Goal: Task Accomplishment & Management: Use online tool/utility

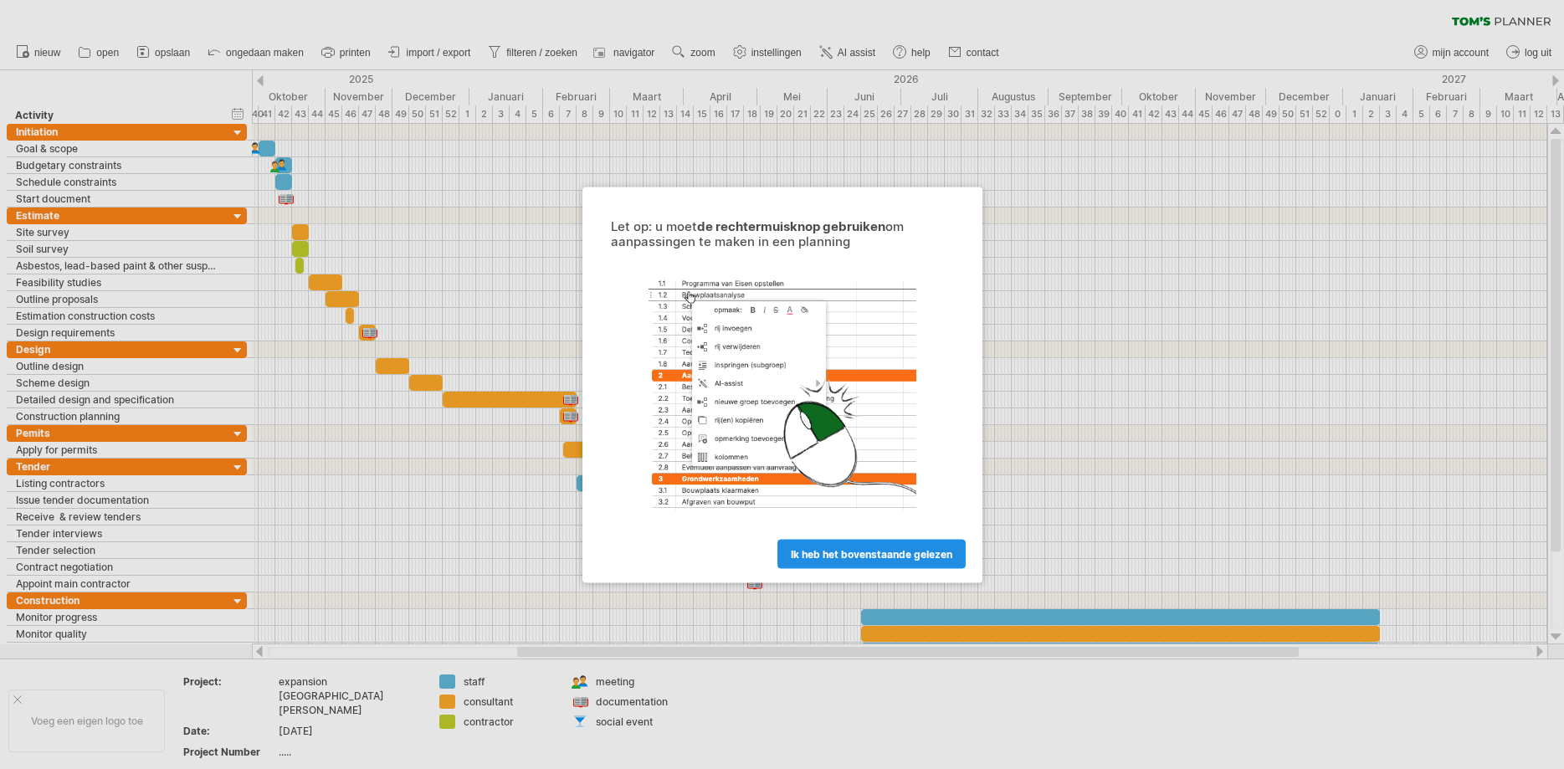
click at [844, 556] on span "ik heb het bovenstaande gelezen" at bounding box center [872, 553] width 162 height 13
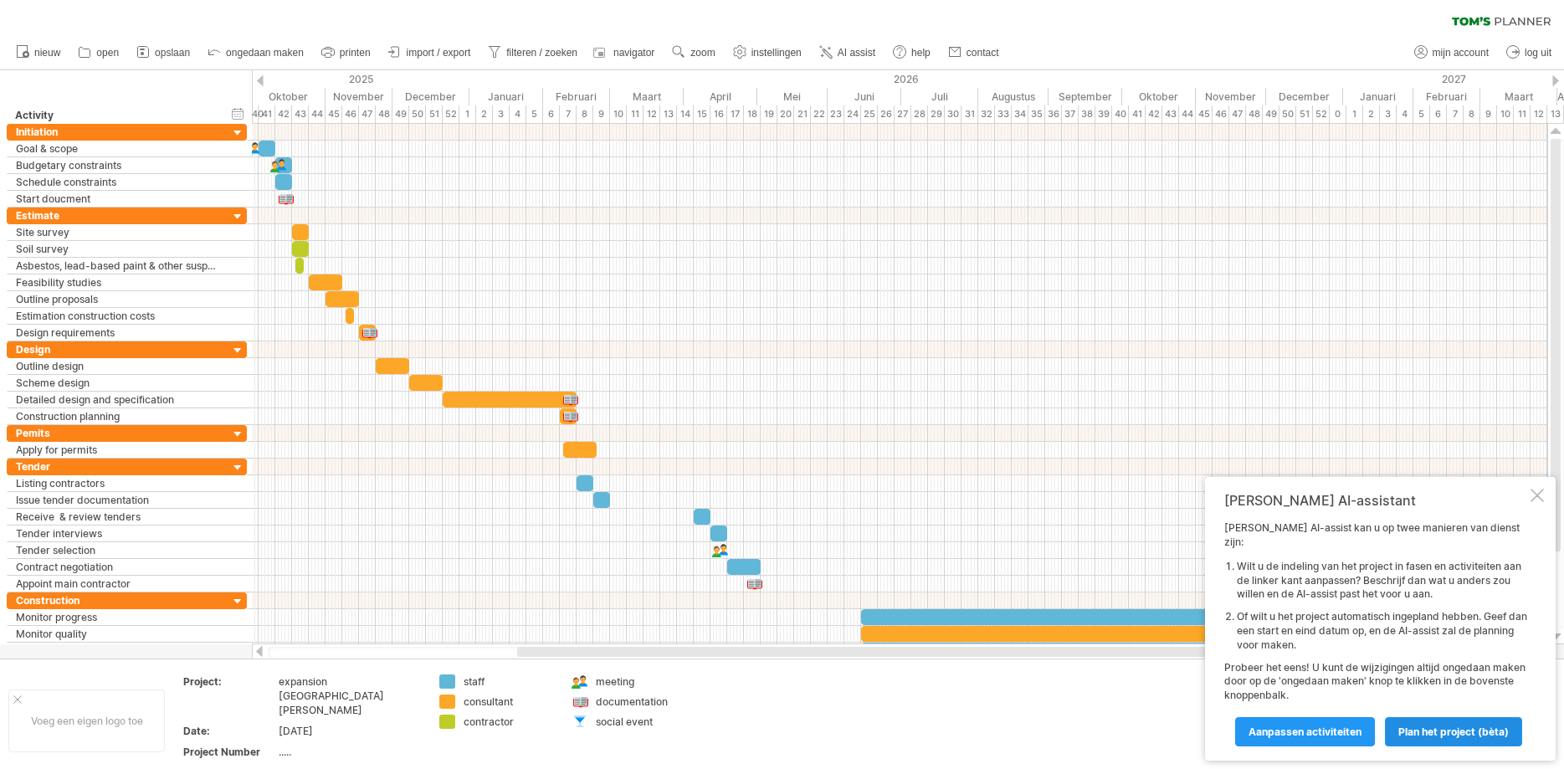
click at [1451, 726] on span "Plan het project (bèta)" at bounding box center [1453, 732] width 110 height 13
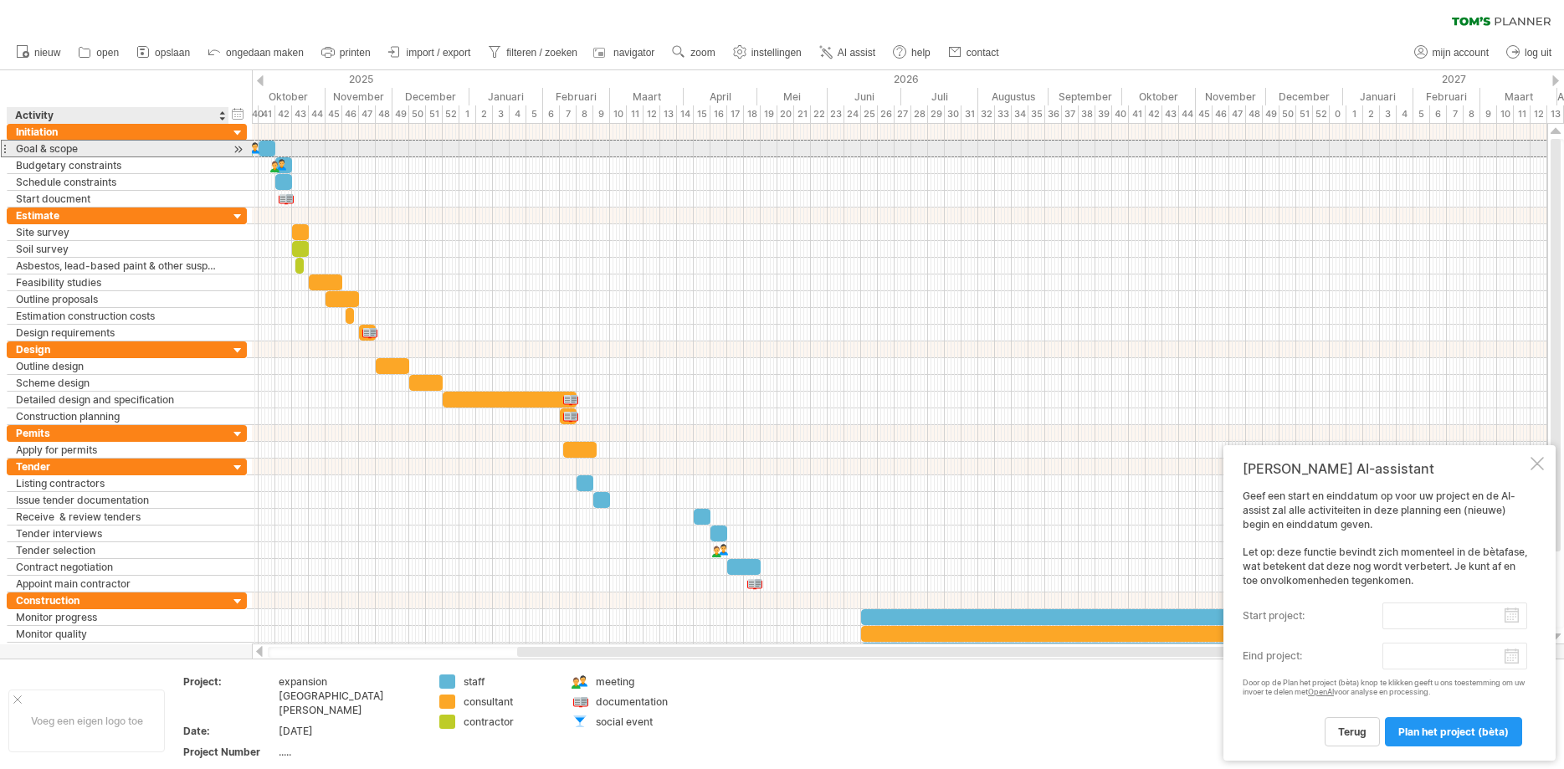
click at [151, 151] on div "Goal & scope" at bounding box center [118, 149] width 204 height 16
click at [233, 149] on div at bounding box center [238, 150] width 16 height 18
click at [235, 149] on div at bounding box center [238, 150] width 16 height 18
click at [240, 147] on div at bounding box center [238, 150] width 16 height 18
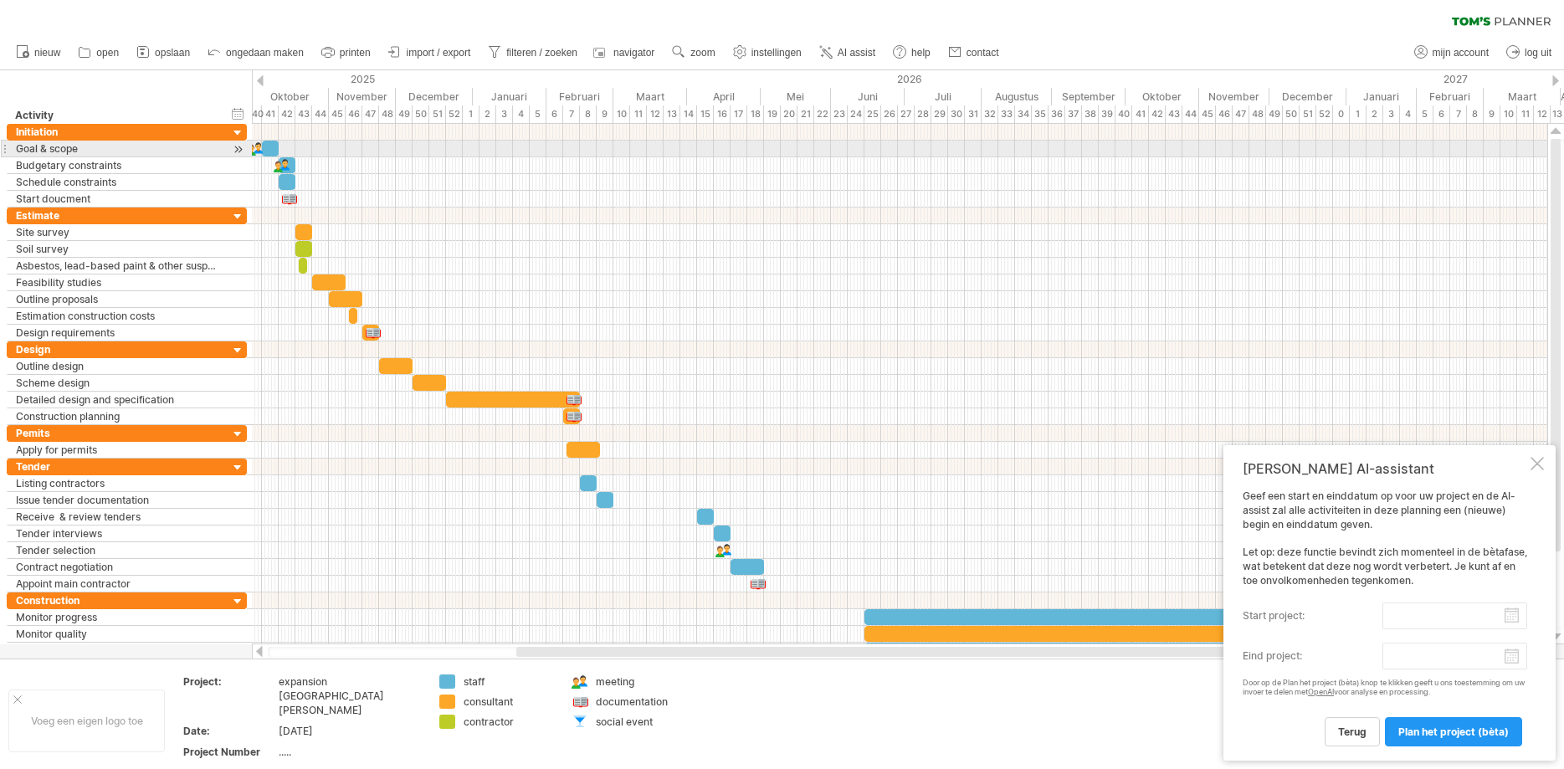
click at [274, 149] on div "​" at bounding box center [270, 149] width 17 height 16
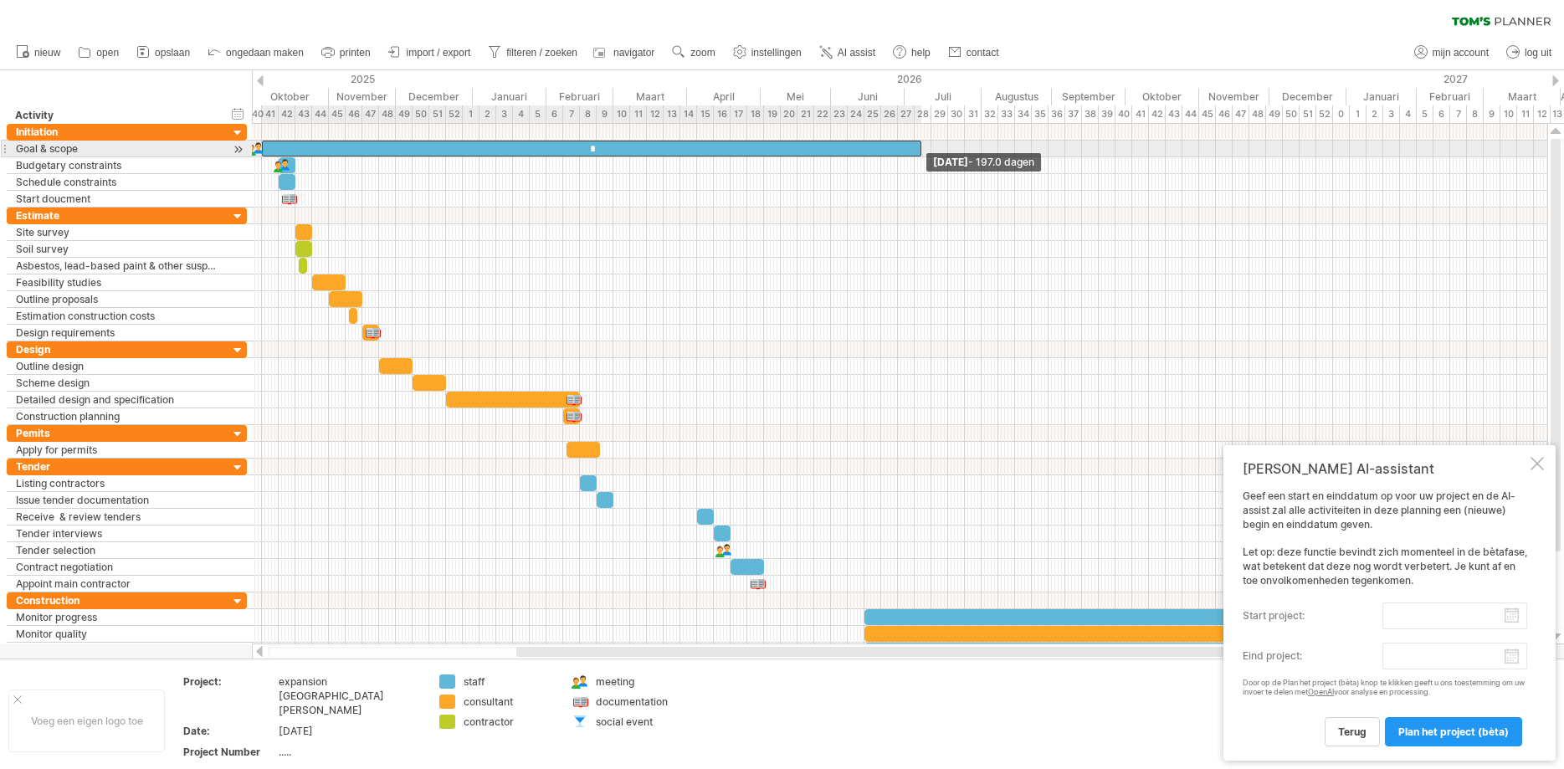
drag, startPoint x: 279, startPoint y: 150, endPoint x: 921, endPoint y: 147, distance: 642.7
click at [921, 147] on span at bounding box center [921, 149] width 7 height 16
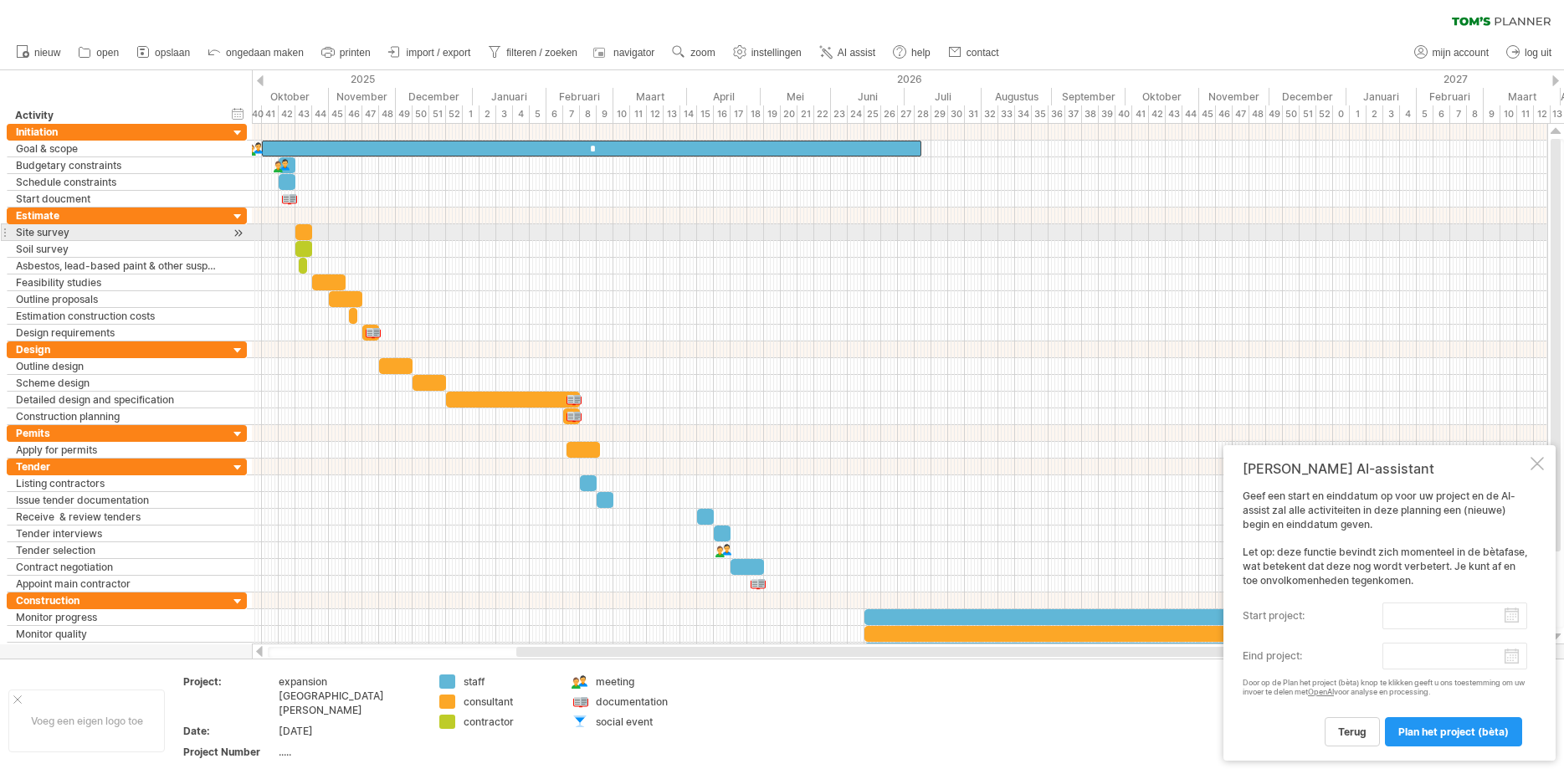
drag, startPoint x: 580, startPoint y: 229, endPoint x: 572, endPoint y: 206, distance: 24.6
click at [580, 228] on div at bounding box center [899, 232] width 1295 height 17
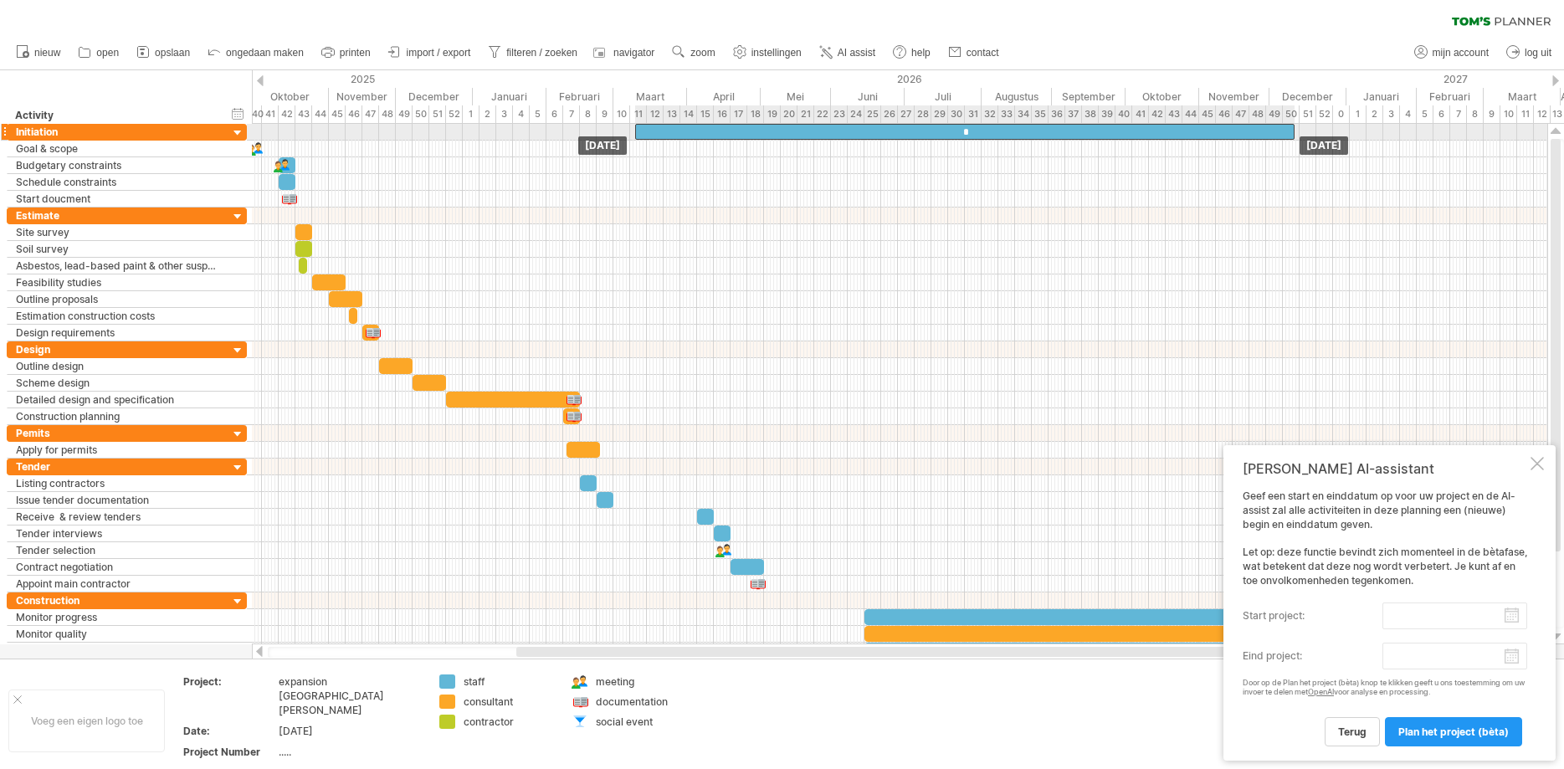
drag, startPoint x: 555, startPoint y: 151, endPoint x: 928, endPoint y: 140, distance: 373.4
click at [928, 140] on div "* ​ ​ ​ ​ ​ ​ ​ ​ ​ ​ ​ ​ ​ ​ ​ ​ ​ ​ ​ ​ ​ ​ ​ [DATE] [DATE]" at bounding box center [899, 384] width 1295 height 520
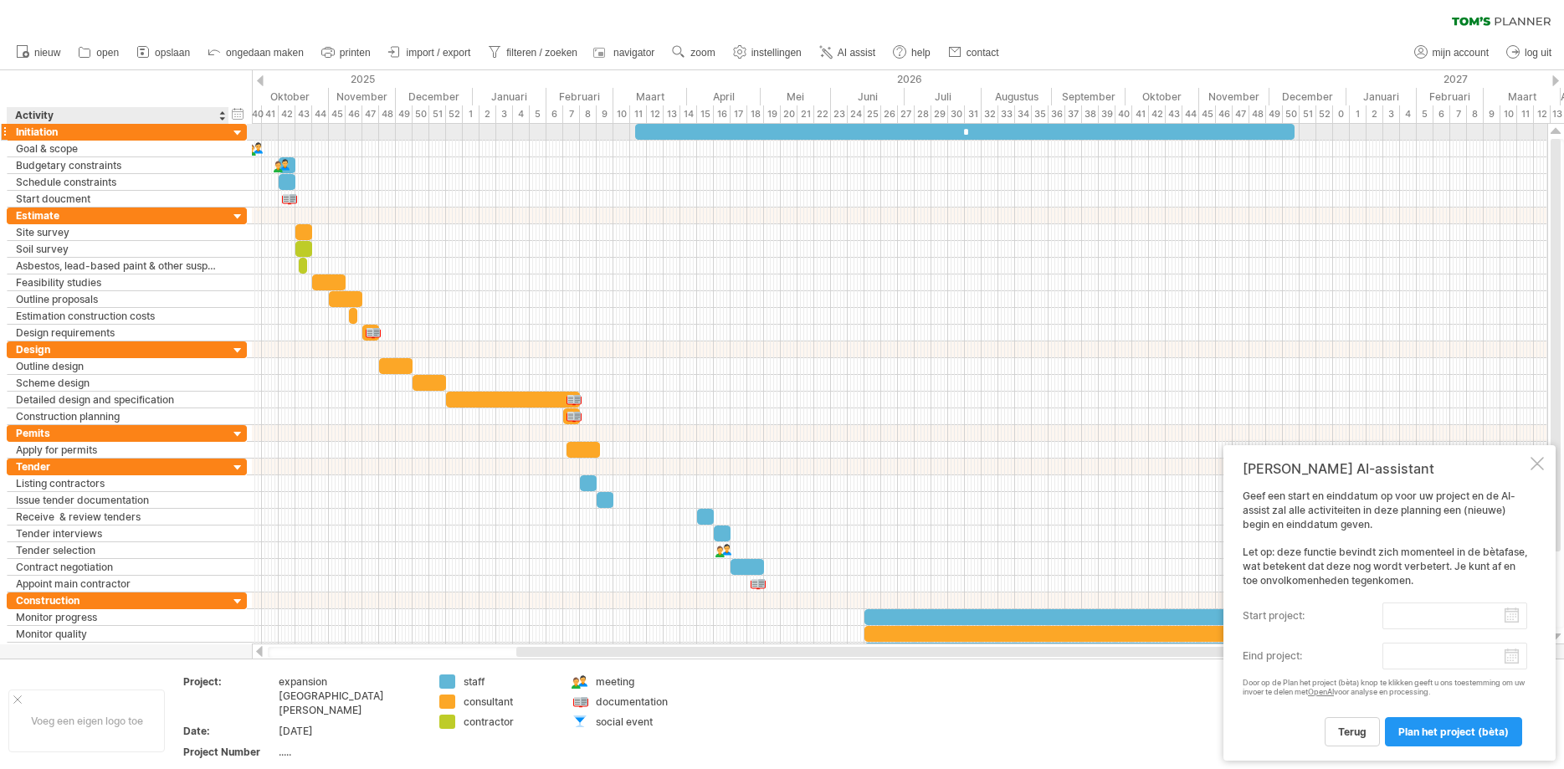
click at [234, 132] on div at bounding box center [238, 134] width 16 height 16
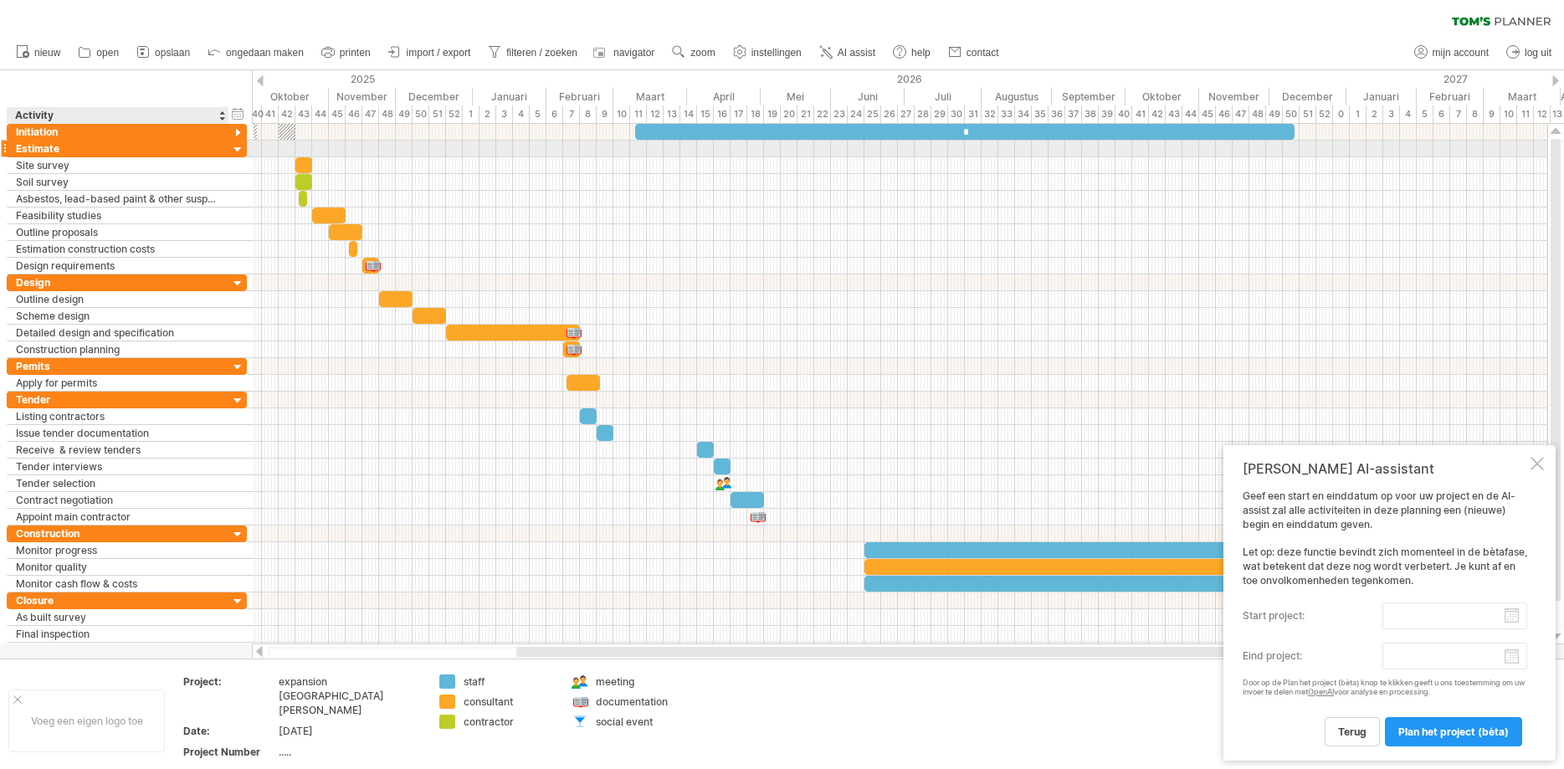
click at [235, 146] on div at bounding box center [238, 150] width 16 height 16
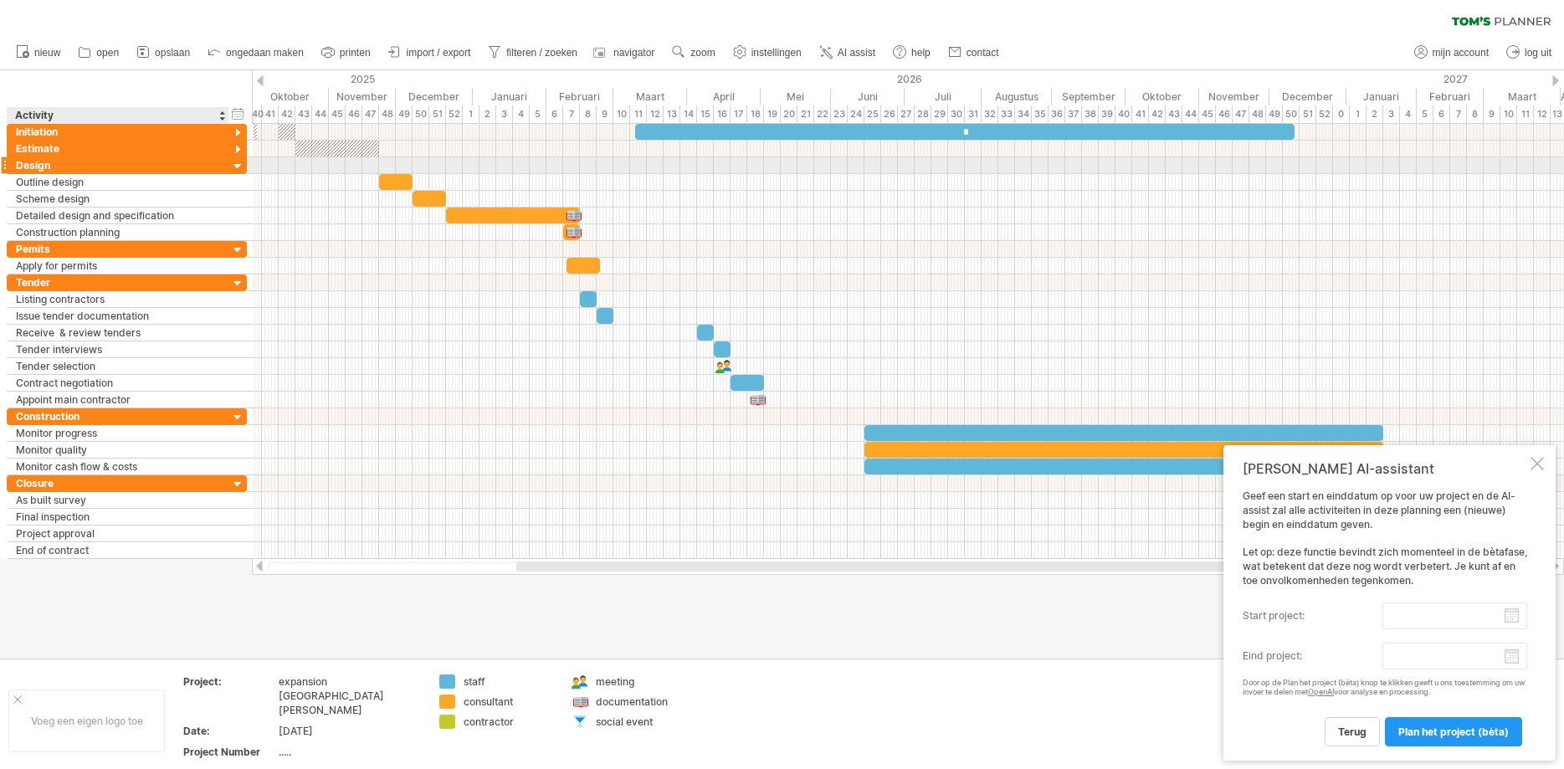
click at [236, 163] on div at bounding box center [238, 167] width 16 height 16
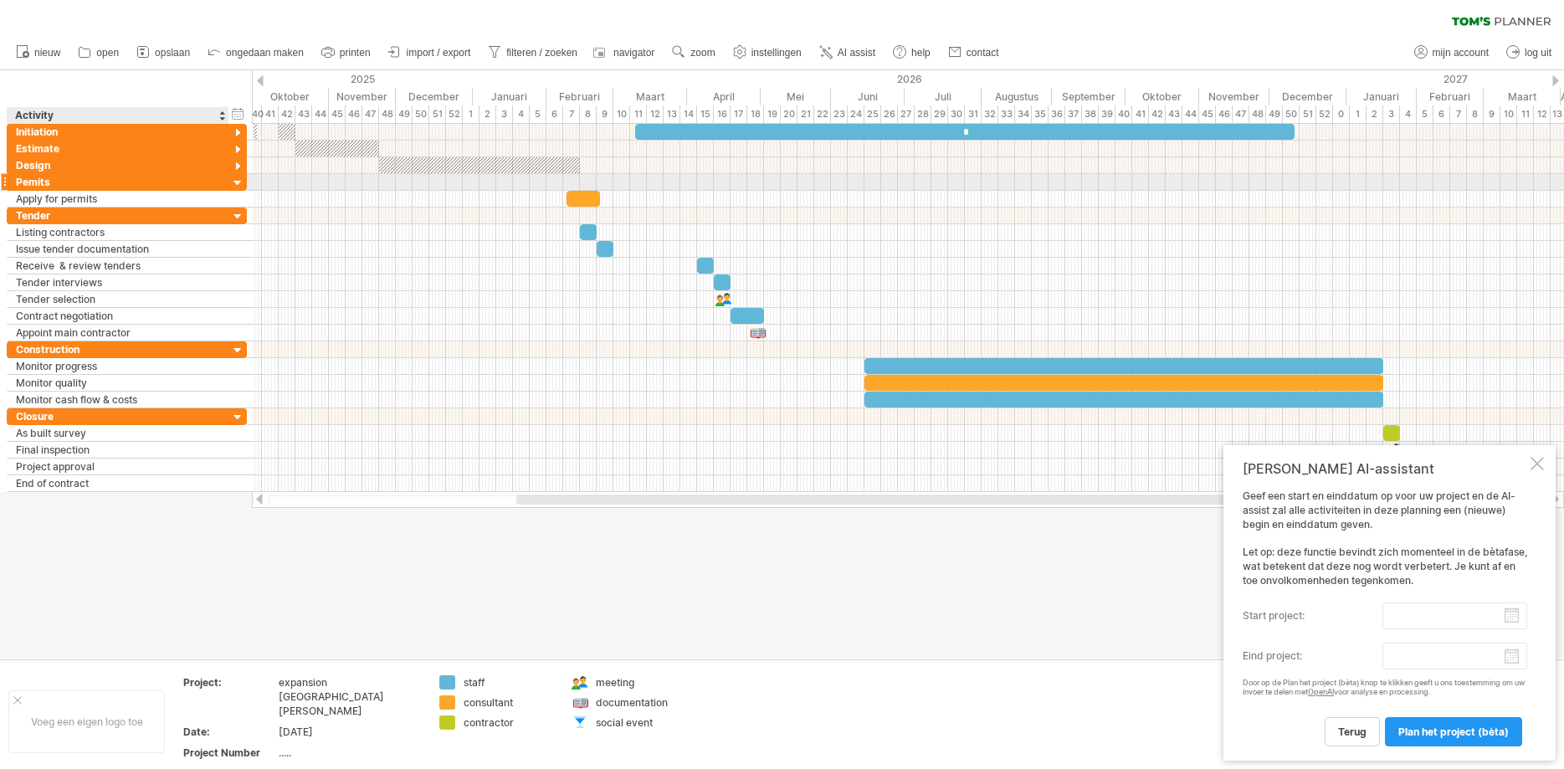
click at [237, 179] on div at bounding box center [238, 184] width 16 height 16
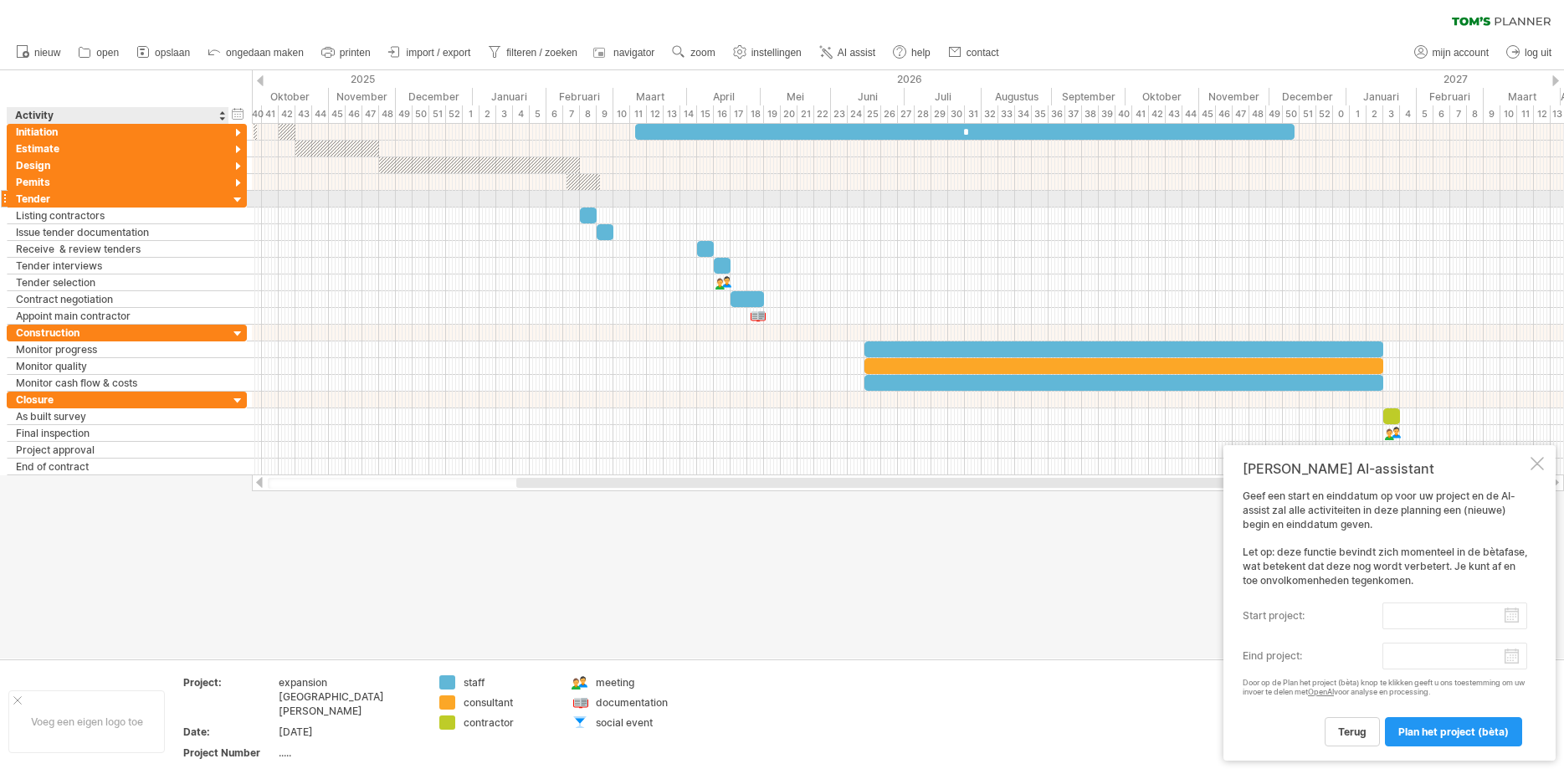
click at [237, 198] on div at bounding box center [238, 200] width 16 height 16
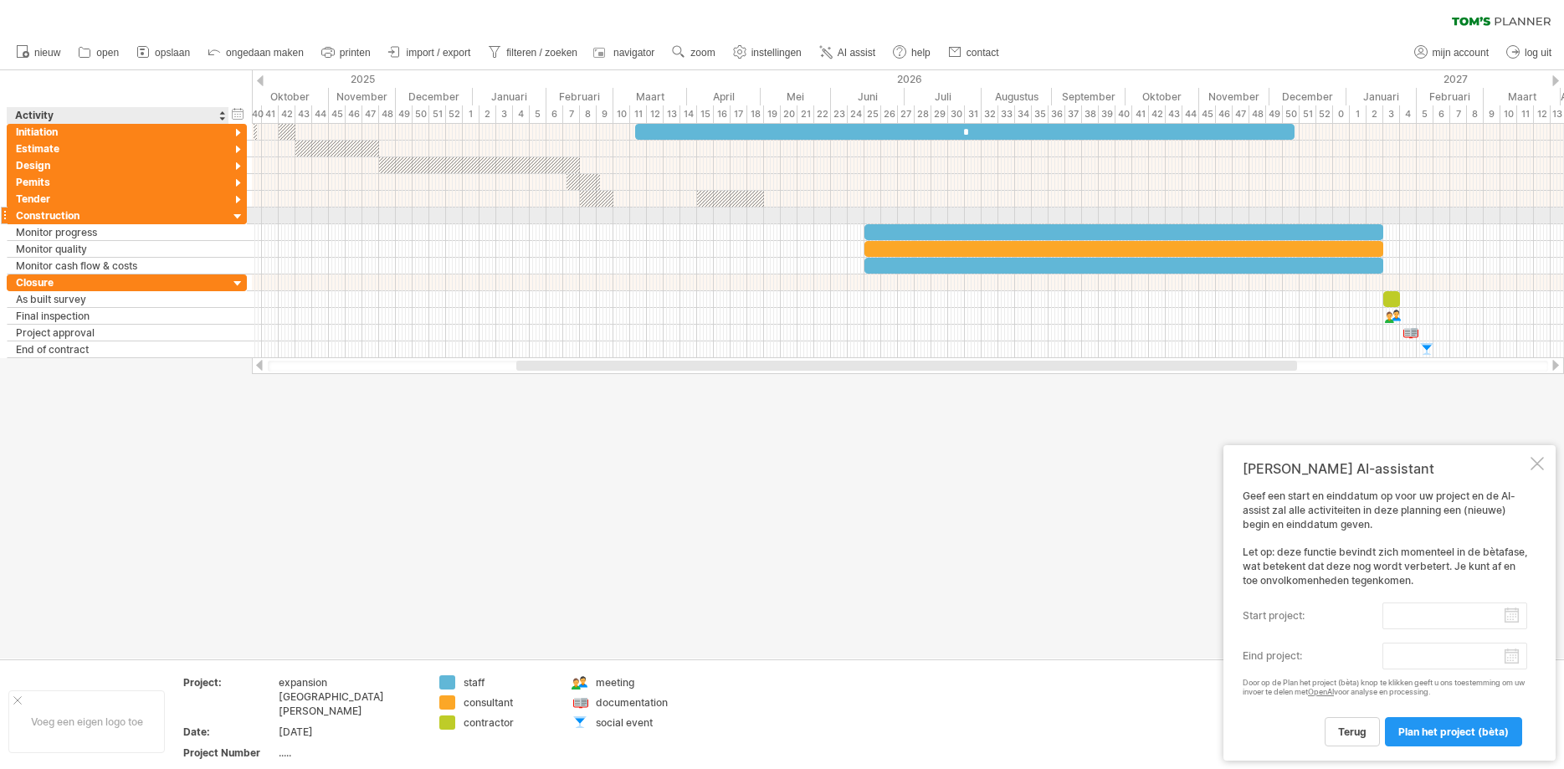
click at [238, 217] on div at bounding box center [238, 217] width 16 height 16
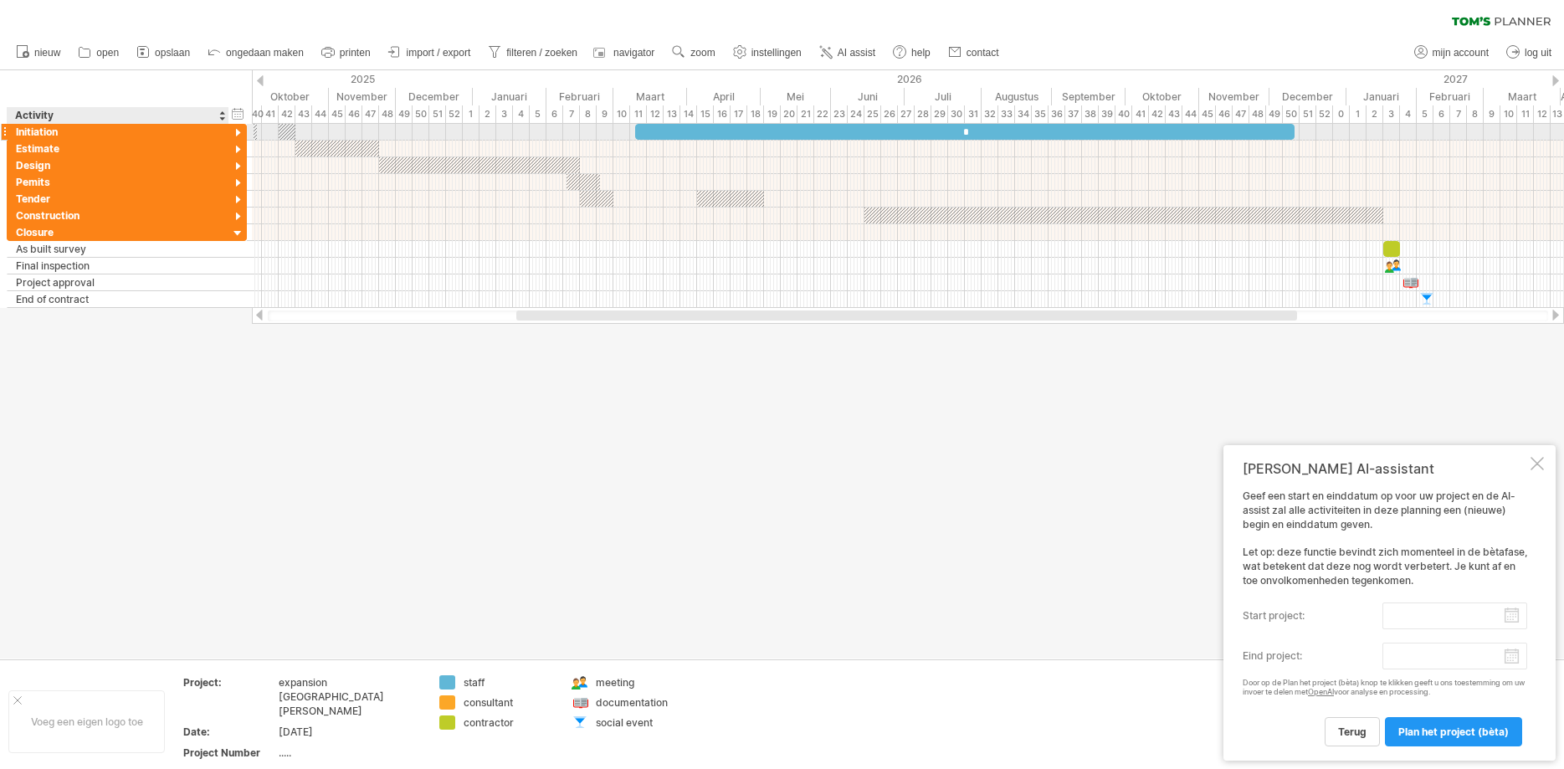
click at [237, 131] on div at bounding box center [238, 134] width 16 height 16
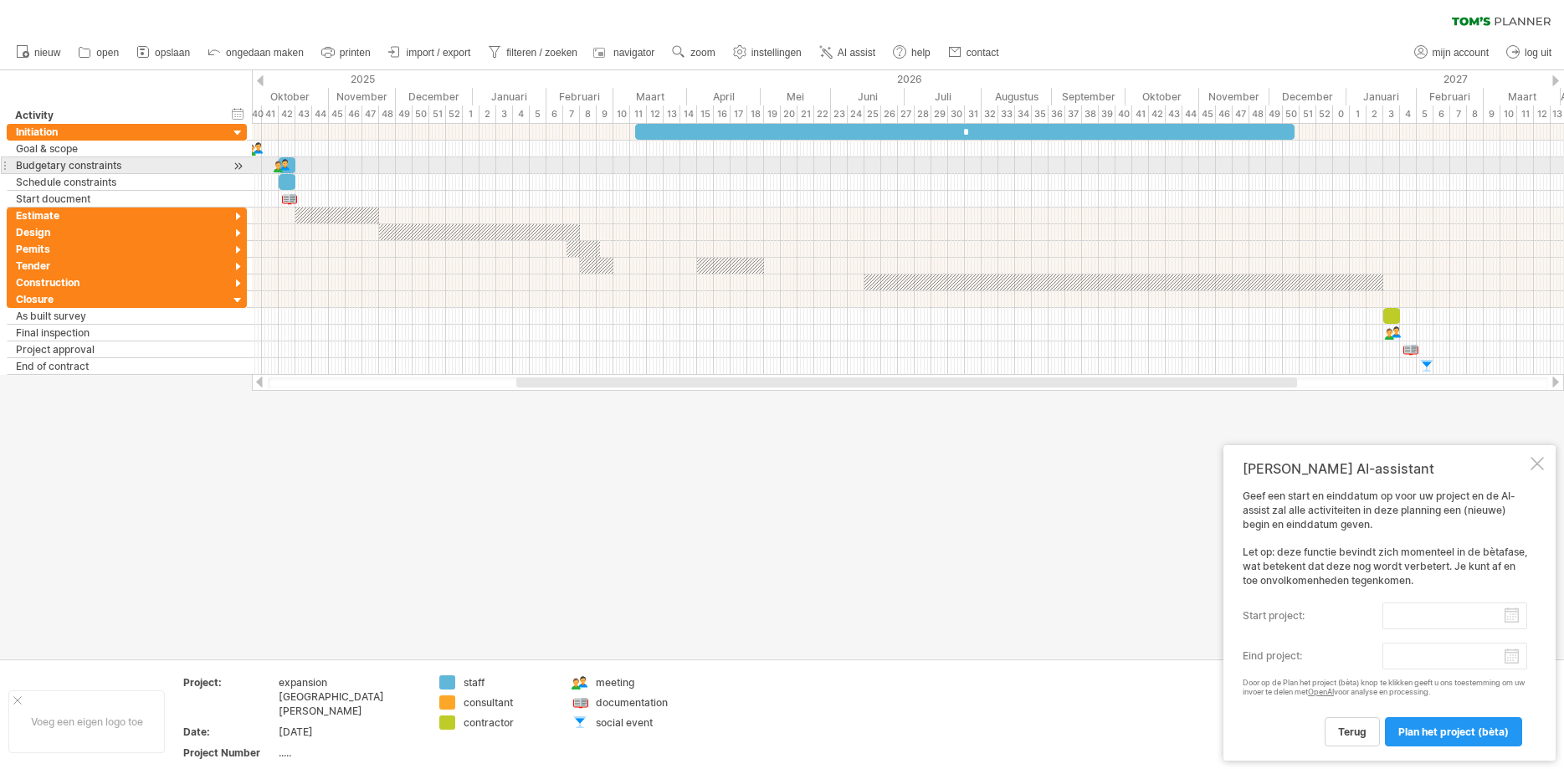
click at [285, 165] on div at bounding box center [282, 165] width 17 height 16
drag, startPoint x: 287, startPoint y: 167, endPoint x: 420, endPoint y: 167, distance: 133.1
click at [420, 167] on div at bounding box center [416, 165] width 18 height 16
click at [285, 167] on div "​" at bounding box center [287, 165] width 17 height 16
drag, startPoint x: 295, startPoint y: 164, endPoint x: 393, endPoint y: 167, distance: 98.8
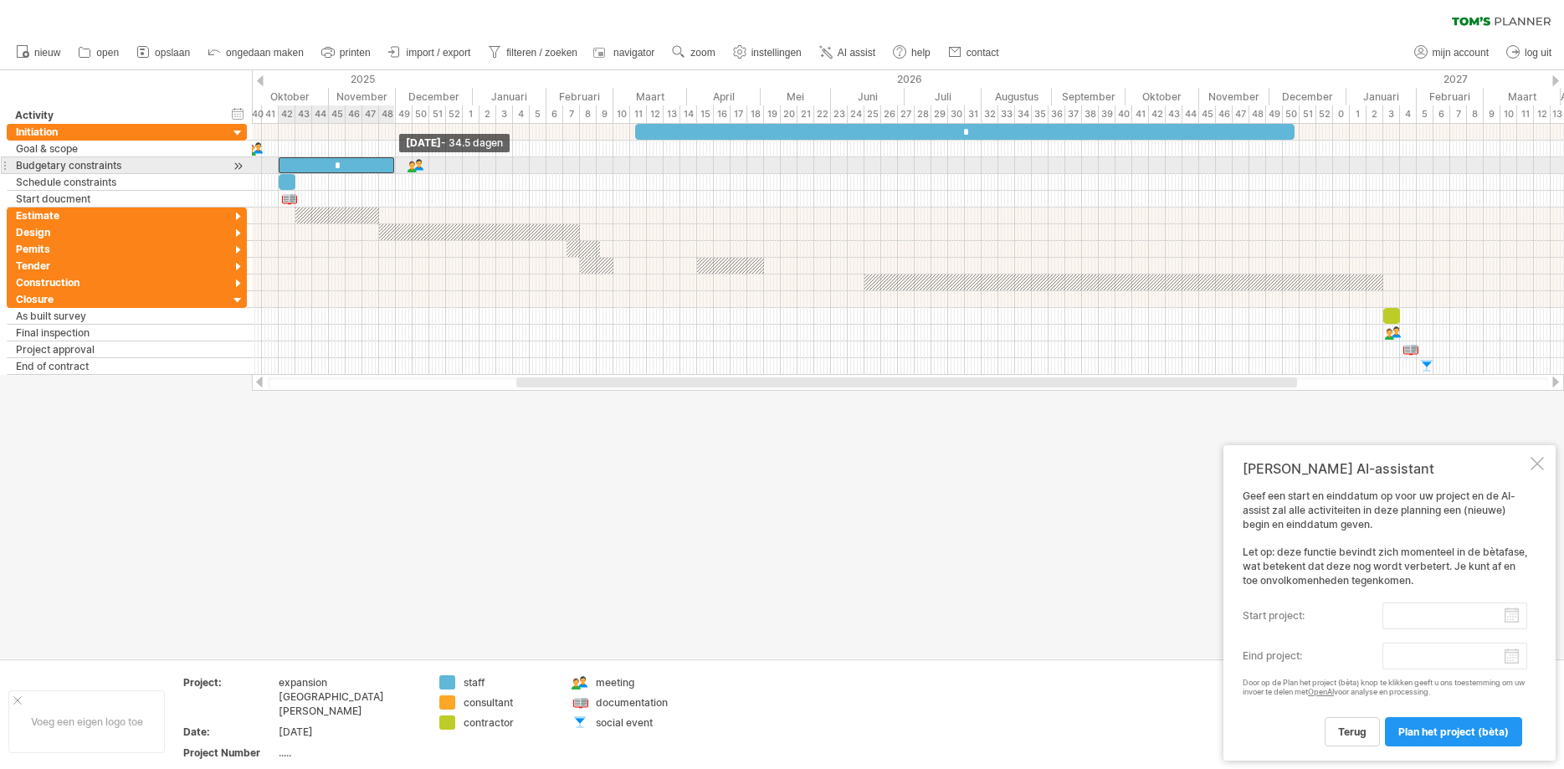
click at [393, 167] on span at bounding box center [394, 165] width 7 height 16
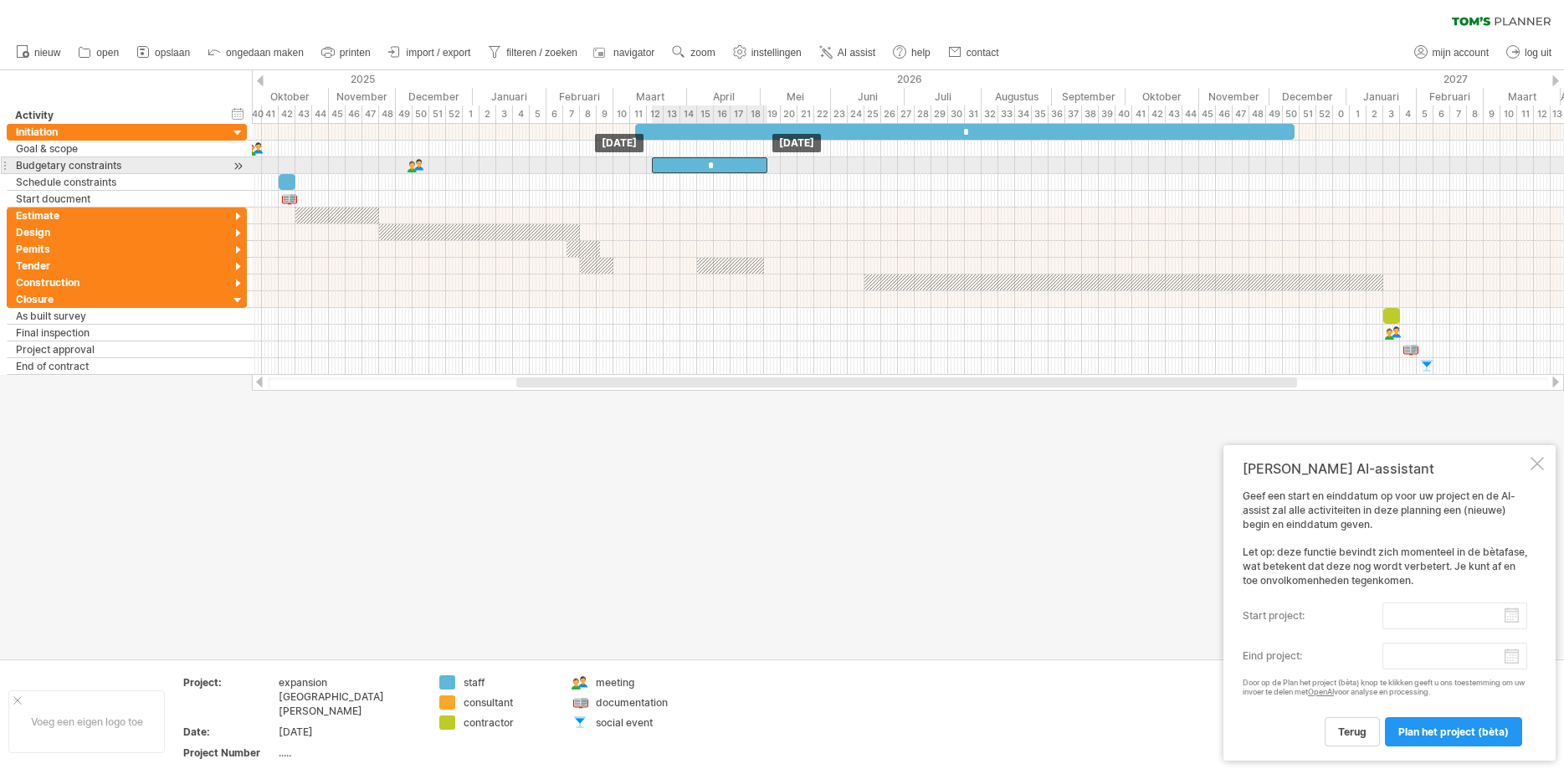
drag, startPoint x: 344, startPoint y: 163, endPoint x: 717, endPoint y: 165, distance: 373.2
click at [717, 165] on div "*" at bounding box center [709, 165] width 115 height 16
click at [482, 185] on div "periode toevoegen" at bounding box center [546, 187] width 171 height 27
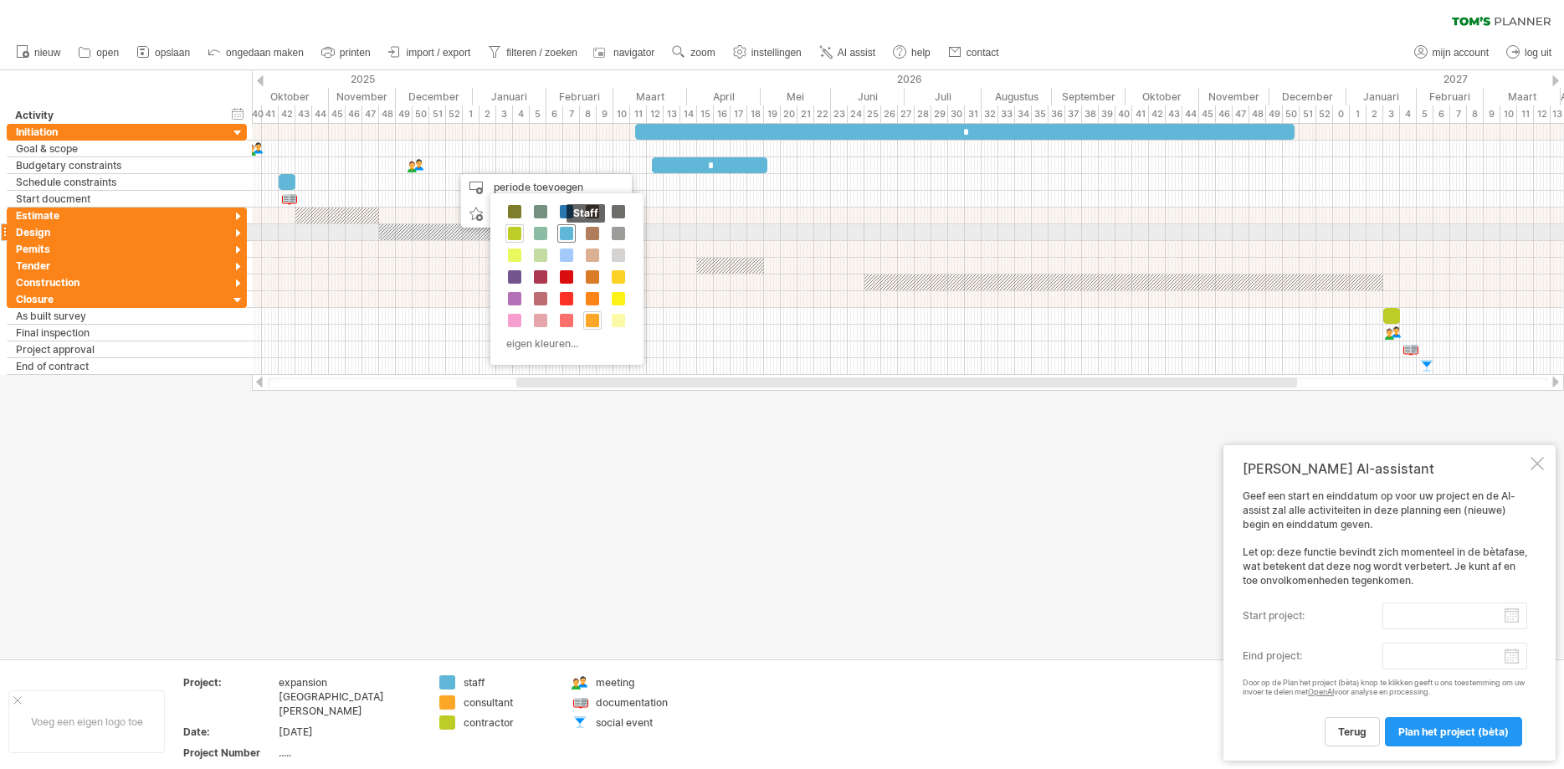
click at [561, 231] on span at bounding box center [566, 233] width 13 height 13
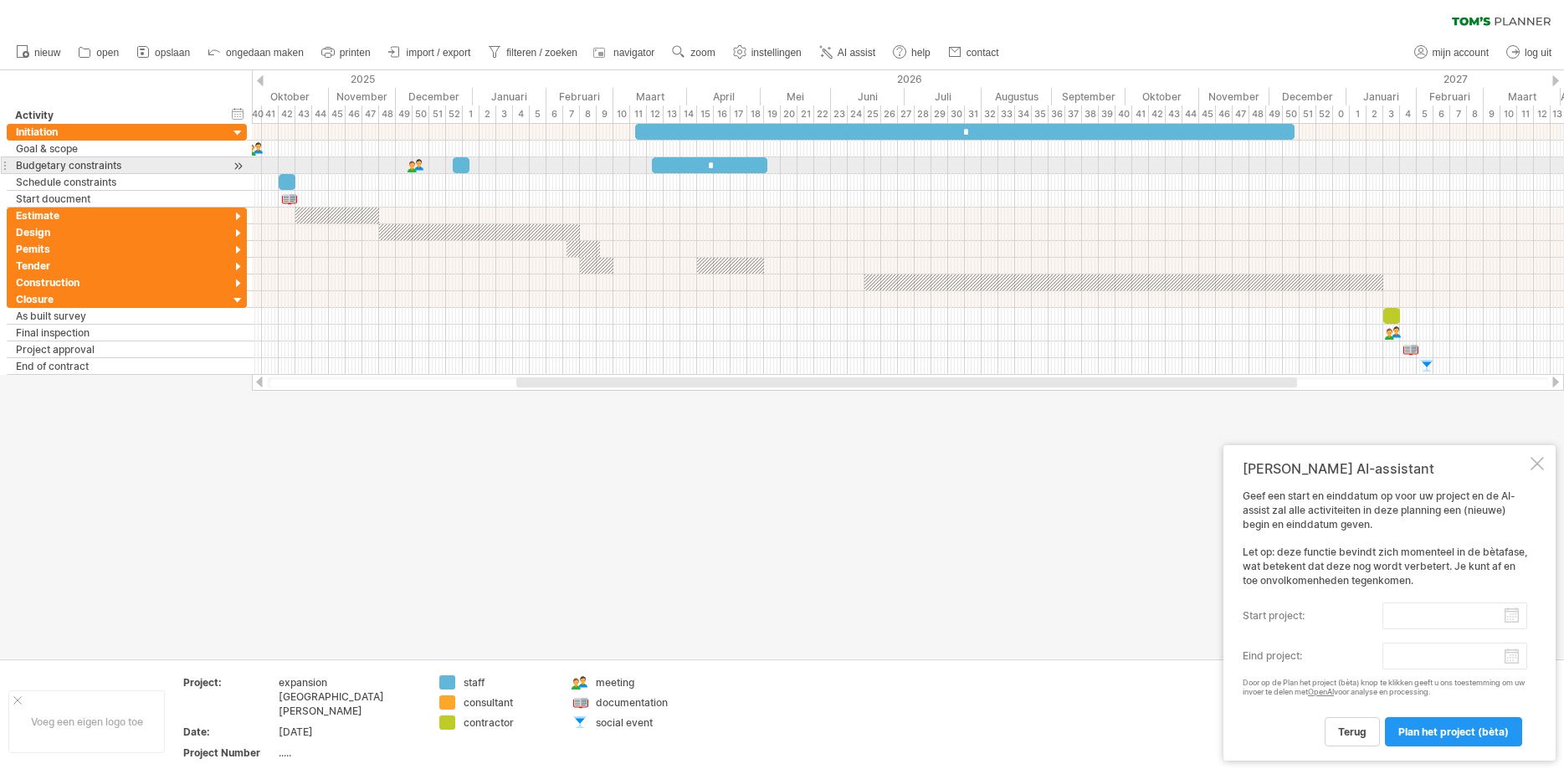
click at [459, 166] on div "​" at bounding box center [461, 165] width 17 height 16
drag, startPoint x: 456, startPoint y: 166, endPoint x: 367, endPoint y: 164, distance: 89.6
click at [367, 164] on span at bounding box center [365, 165] width 7 height 16
drag, startPoint x: 418, startPoint y: 162, endPoint x: 519, endPoint y: 163, distance: 101.3
click at [519, 163] on div at bounding box center [518, 165] width 18 height 16
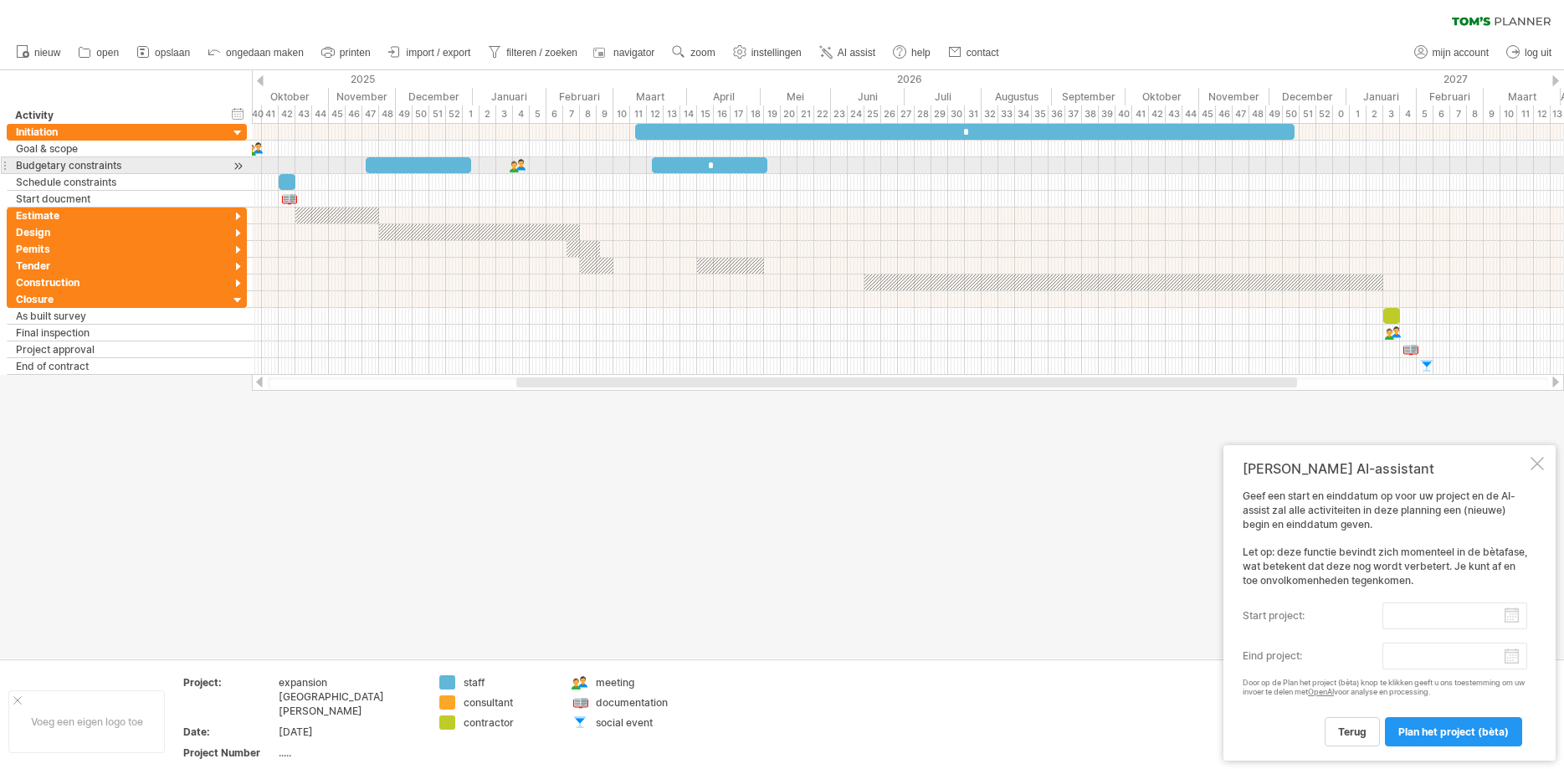
click at [442, 165] on div "​" at bounding box center [418, 165] width 105 height 16
drag, startPoint x: 543, startPoint y: 167, endPoint x: 581, endPoint y: 167, distance: 37.7
click at [581, 167] on span at bounding box center [581, 165] width 7 height 16
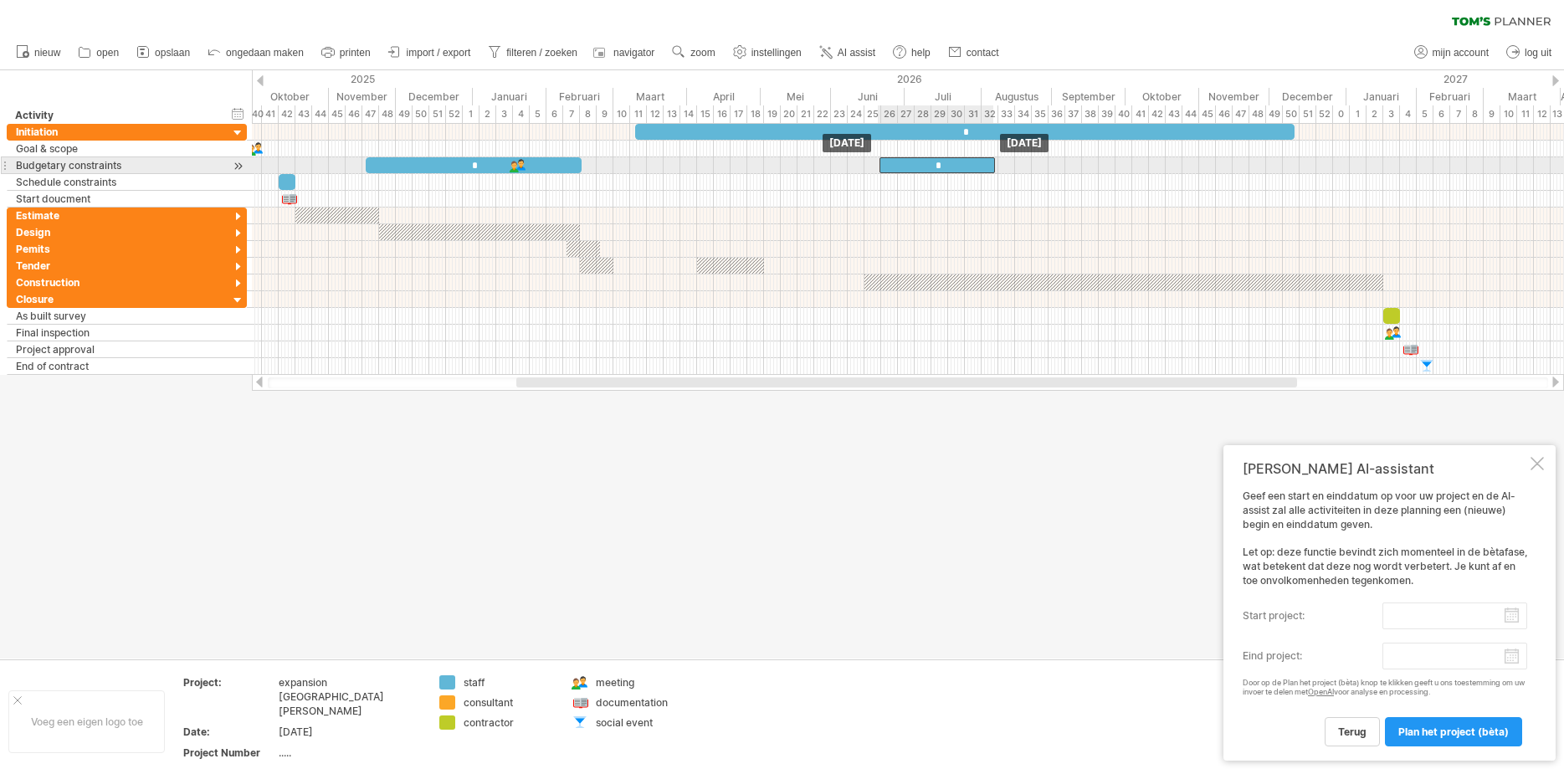
drag, startPoint x: 673, startPoint y: 167, endPoint x: 900, endPoint y: 174, distance: 226.9
click at [900, 174] on div "* * * ​ ​ ​ ​ ​ ​ ​ ​ ​ ​ ​ ​ ​ ​ ​ ​ ​ ​ ​ ​ ​ ​ [DATE] [DATE]" at bounding box center [908, 249] width 1312 height 251
click at [395, 444] on div at bounding box center [782, 364] width 1564 height 588
